Goal: Find specific page/section: Find specific page/section

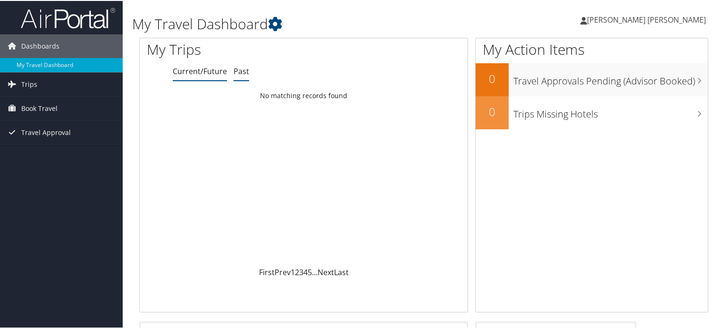
click at [240, 67] on link "Past" at bounding box center [241, 70] width 16 height 10
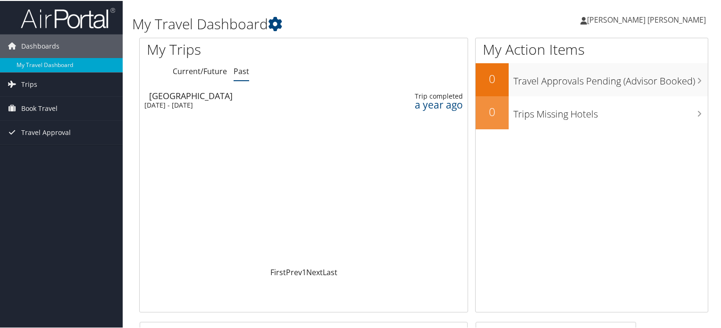
click at [444, 100] on div "a year ago" at bounding box center [431, 104] width 65 height 8
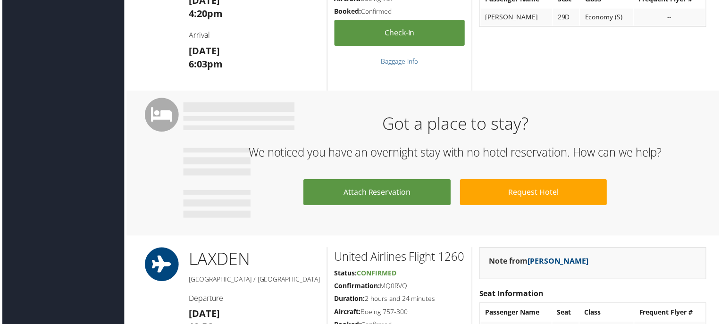
scroll to position [755, 0]
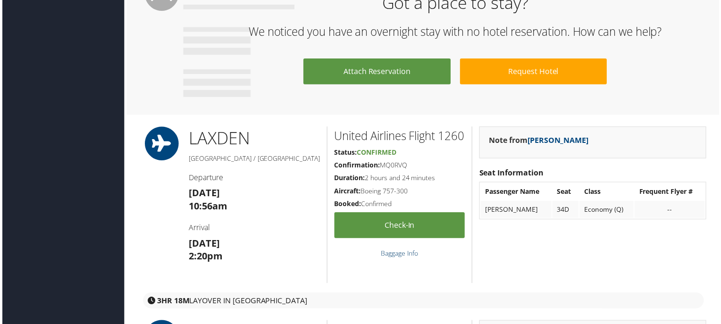
click at [403, 259] on link "Baggage Info" at bounding box center [400, 254] width 38 height 9
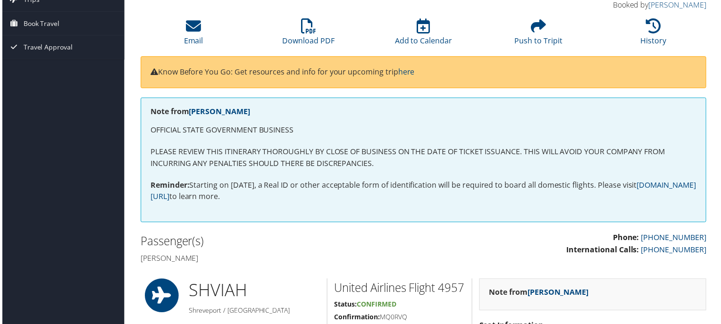
scroll to position [0, 0]
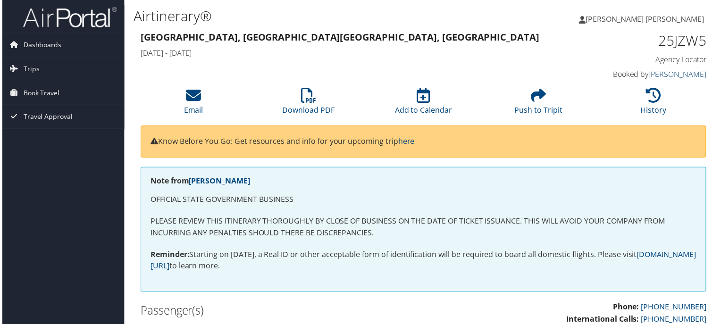
click at [683, 72] on link "Joyce Gates" at bounding box center [679, 74] width 58 height 10
click at [215, 179] on link "Joyce Gates" at bounding box center [218, 181] width 61 height 10
click at [655, 18] on span "[PERSON_NAME] [PERSON_NAME]" at bounding box center [646, 19] width 119 height 10
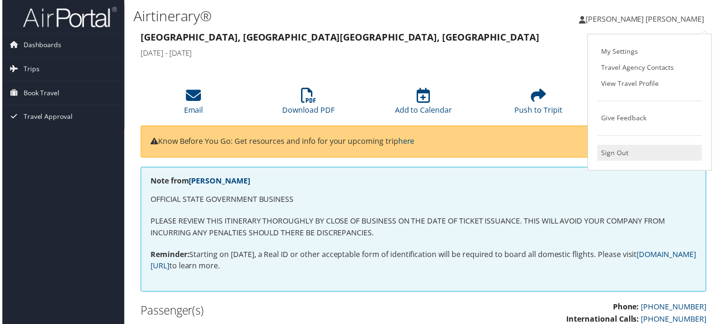
click at [616, 150] on link "Sign Out" at bounding box center [651, 154] width 105 height 16
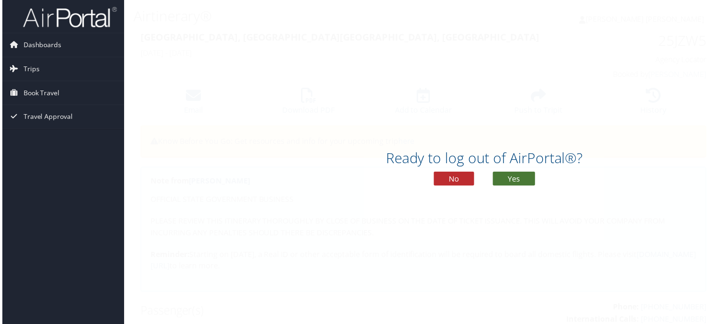
click at [509, 183] on button "Yes" at bounding box center [514, 180] width 42 height 14
